Goal: Find specific page/section: Find specific page/section

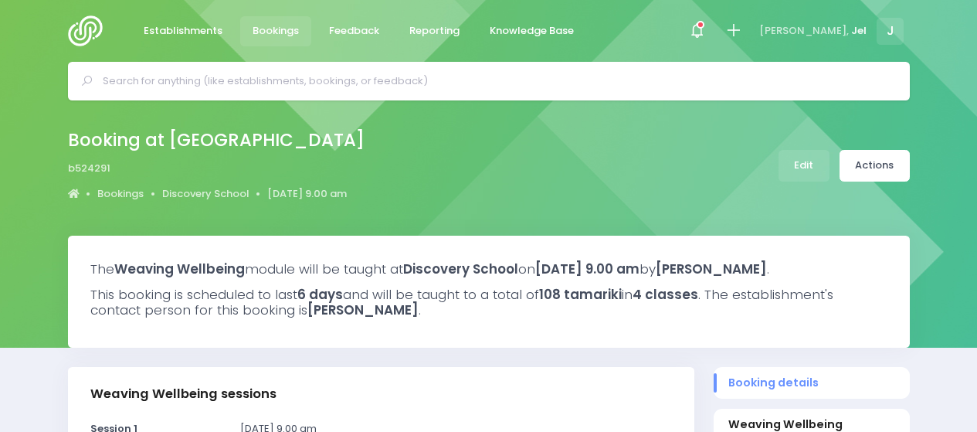
select select "5"
click at [540, 72] on input "text" at bounding box center [495, 80] width 785 height 23
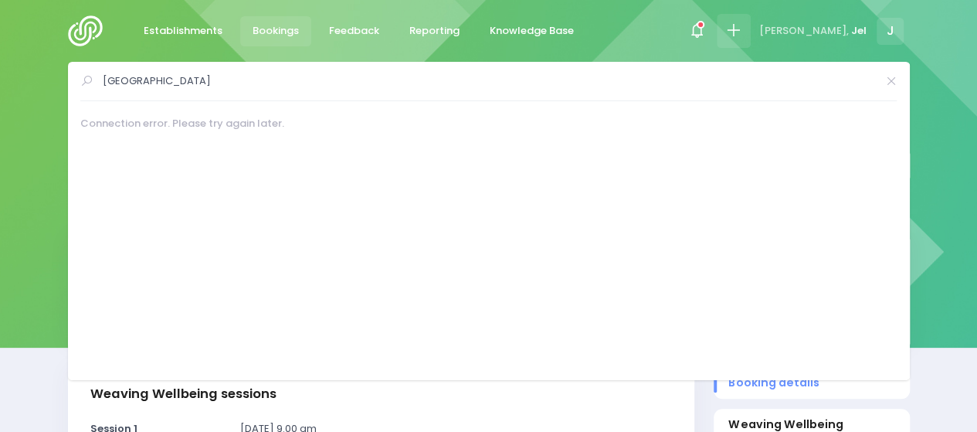
type input "wellington east"
click at [751, 19] on div at bounding box center [733, 31] width 35 height 35
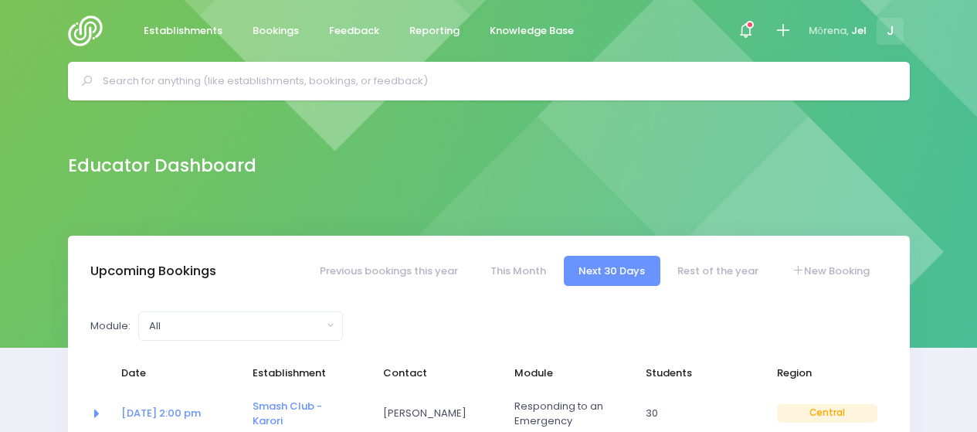
select select "5"
drag, startPoint x: 164, startPoint y: 82, endPoint x: 171, endPoint y: 102, distance: 21.2
click at [166, 86] on input "text" at bounding box center [495, 80] width 785 height 23
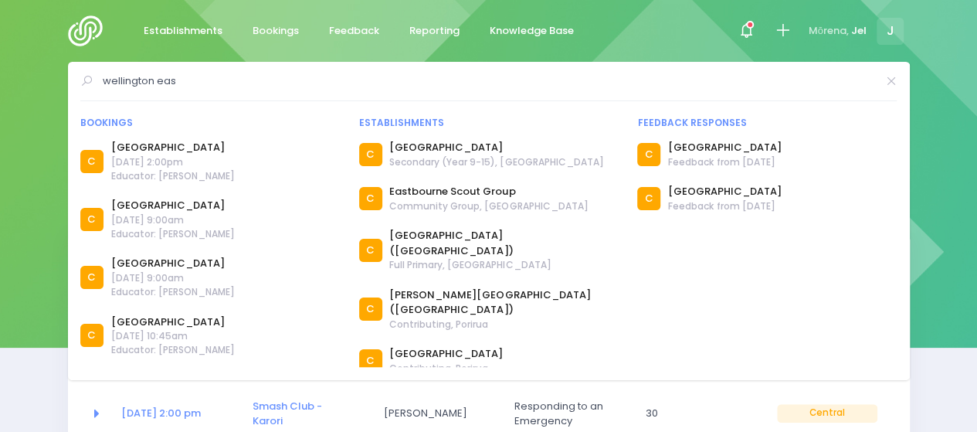
type input "wellington eas"
